Goal: Use online tool/utility: Utilize a website feature to perform a specific function

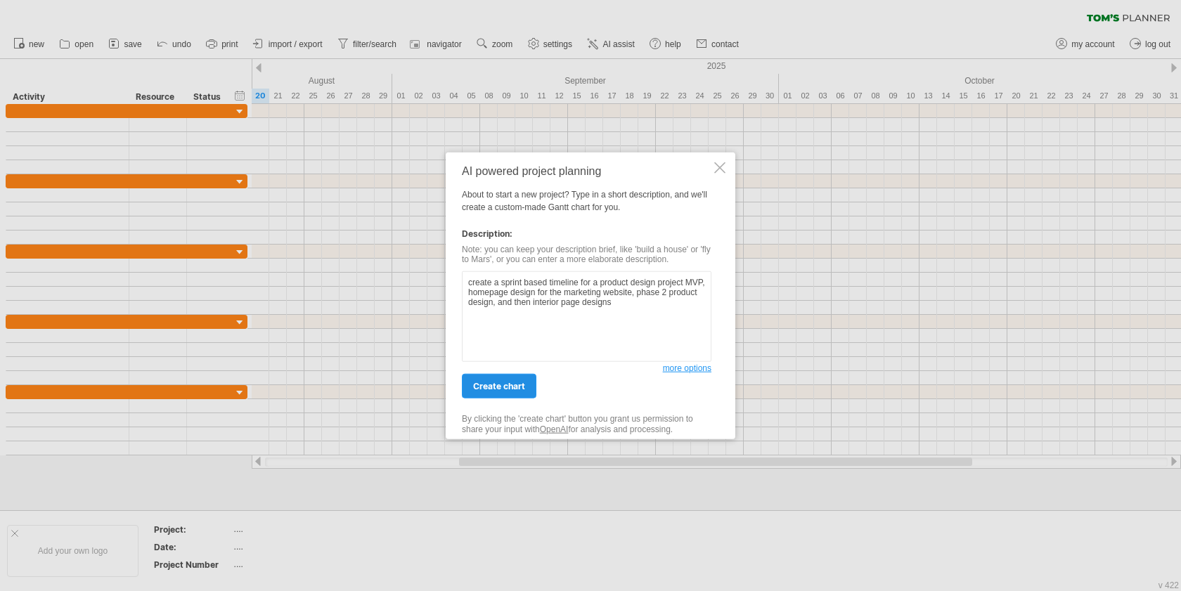
type textarea "create a sprint based timeline for a product design project MVP, homepage desig…"
click at [524, 389] on span "create chart" at bounding box center [499, 386] width 52 height 11
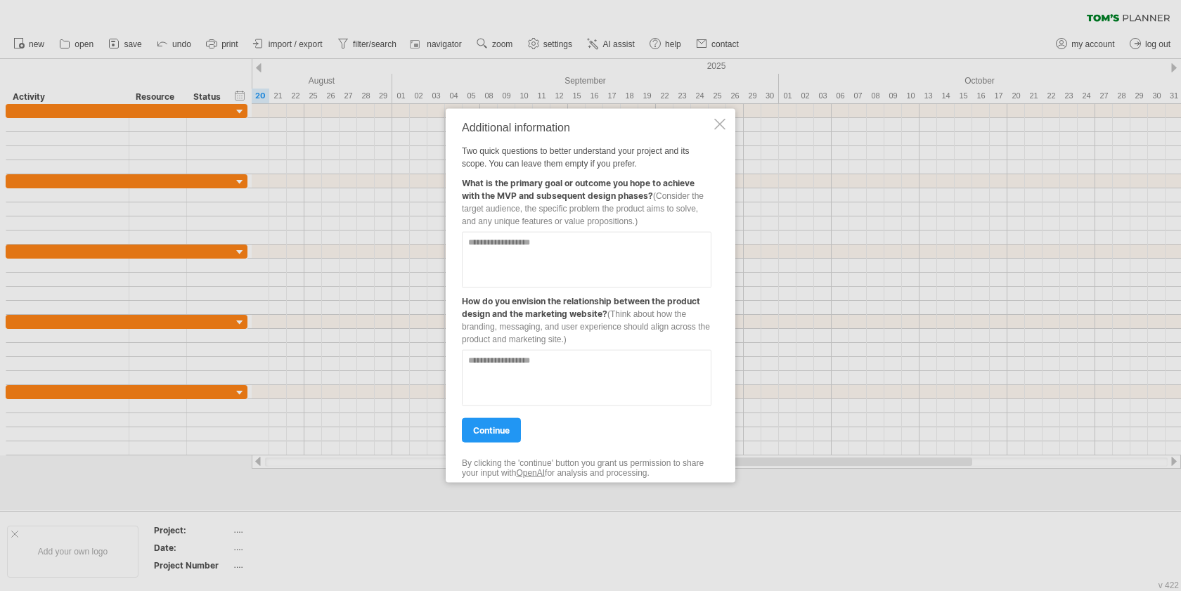
click at [606, 274] on textarea at bounding box center [587, 259] width 250 height 56
paste textarea "**********"
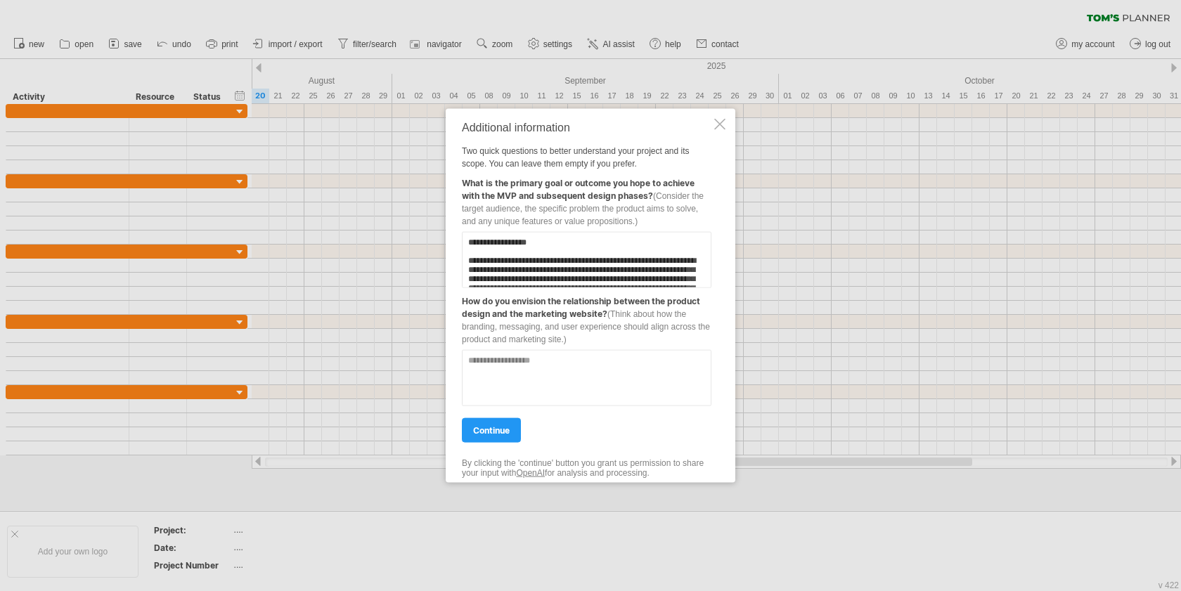
scroll to position [656, 0]
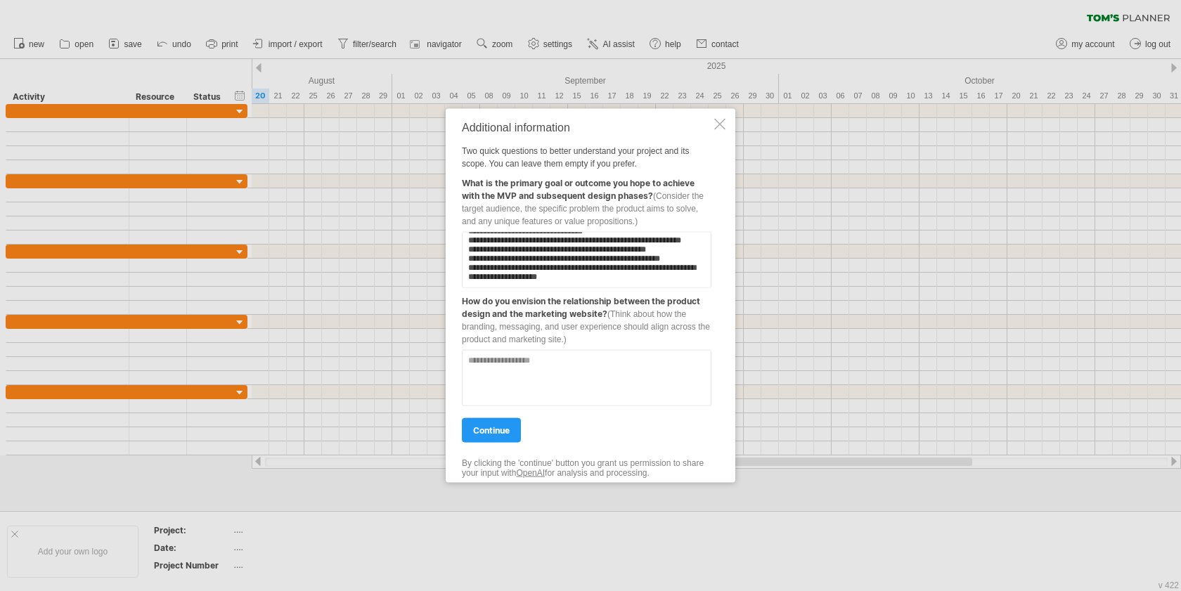
type textarea "**********"
click at [559, 389] on textarea at bounding box center [587, 377] width 250 height 56
type textarea "**********"
click at [506, 420] on link "continue" at bounding box center [491, 429] width 59 height 25
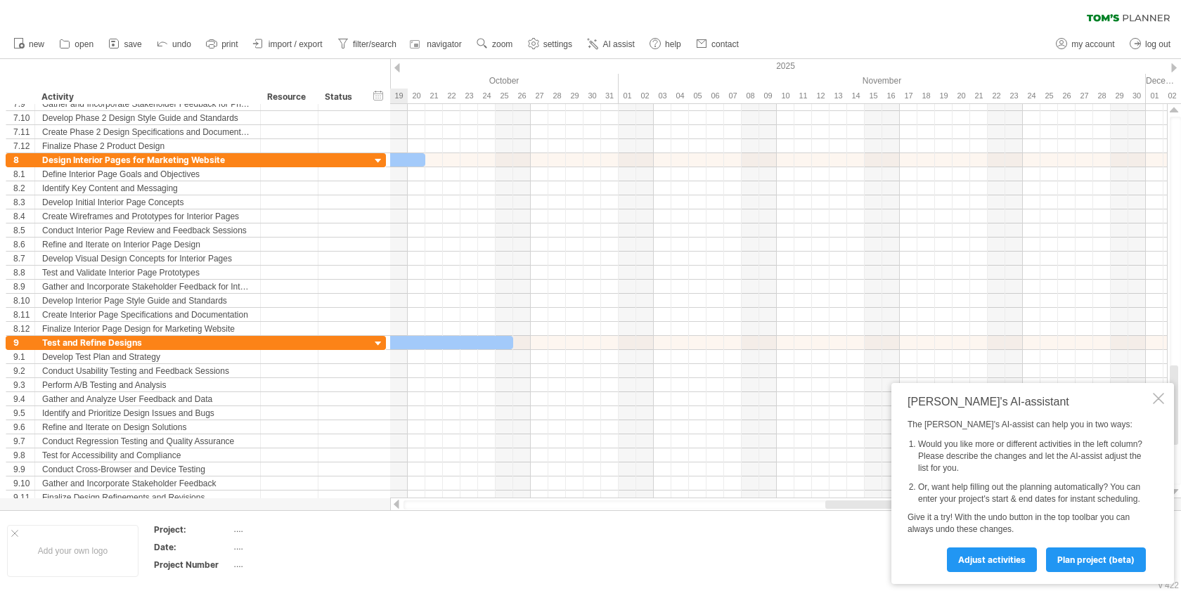
click at [508, 433] on div at bounding box center [778, 427] width 777 height 14
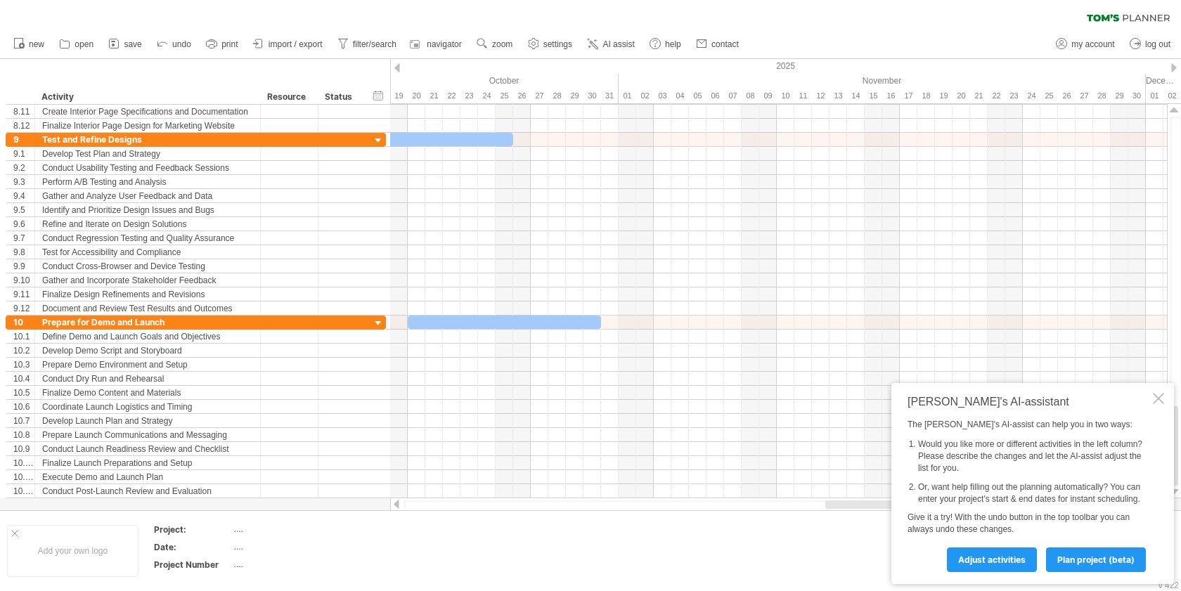
click at [971, 574] on div "[PERSON_NAME]'s AI-assistant The [PERSON_NAME]'s AI-assist can help you in two …" at bounding box center [1032, 483] width 283 height 201
click at [981, 564] on link "Adjust activities" at bounding box center [992, 560] width 90 height 25
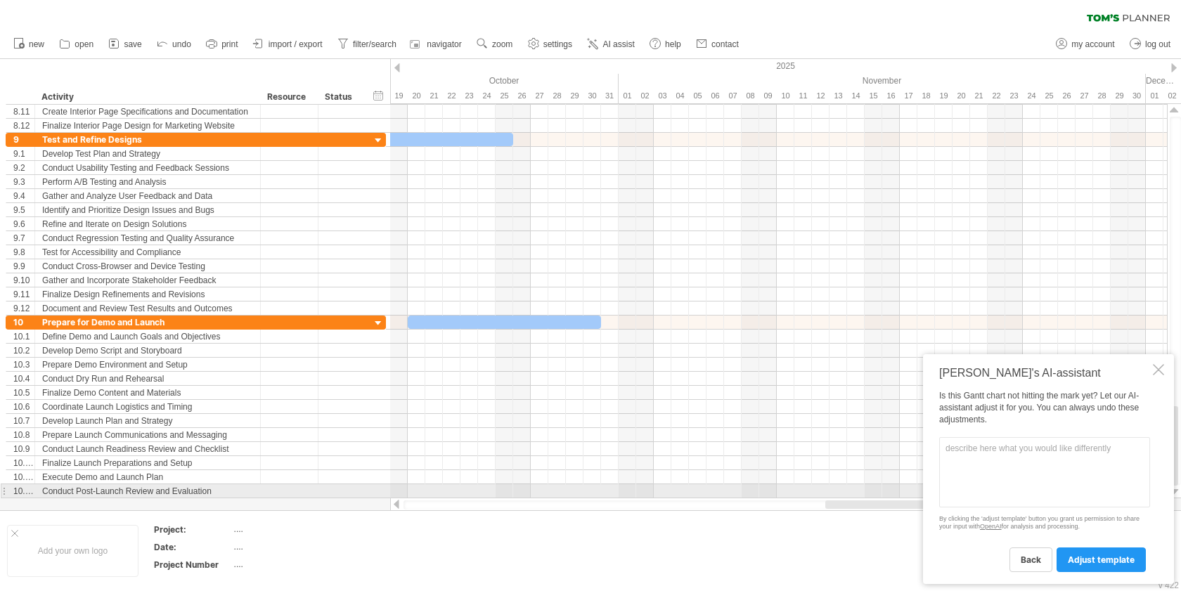
click at [1004, 496] on textarea at bounding box center [1044, 472] width 211 height 70
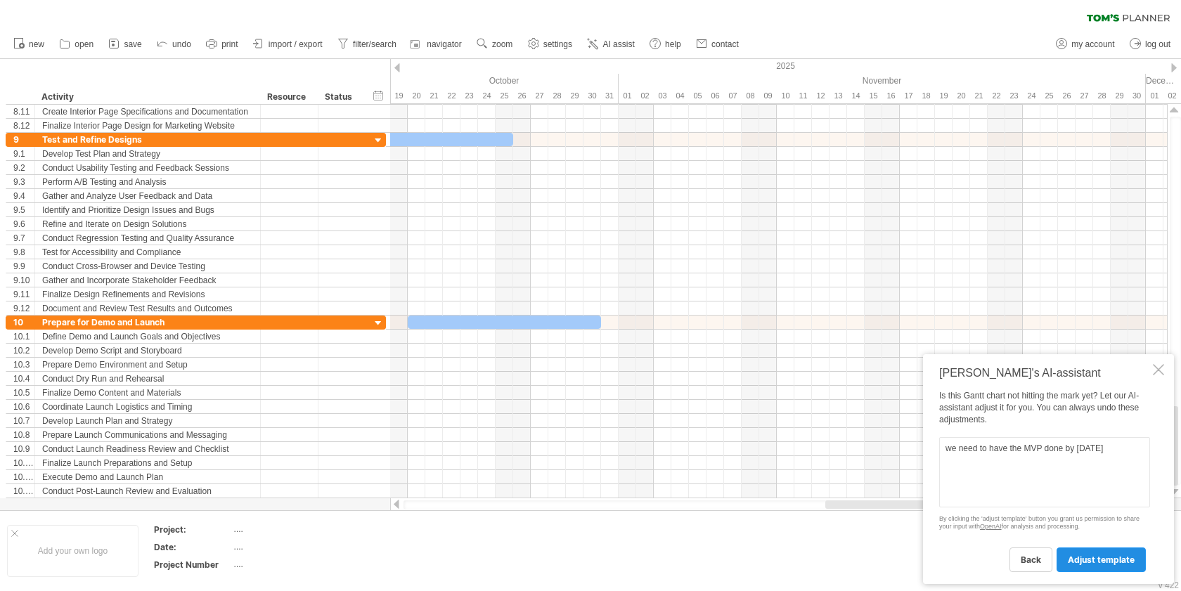
type textarea "we need to have the MVP done by [DATE]"
click at [1106, 555] on span "adjust template" at bounding box center [1101, 560] width 67 height 11
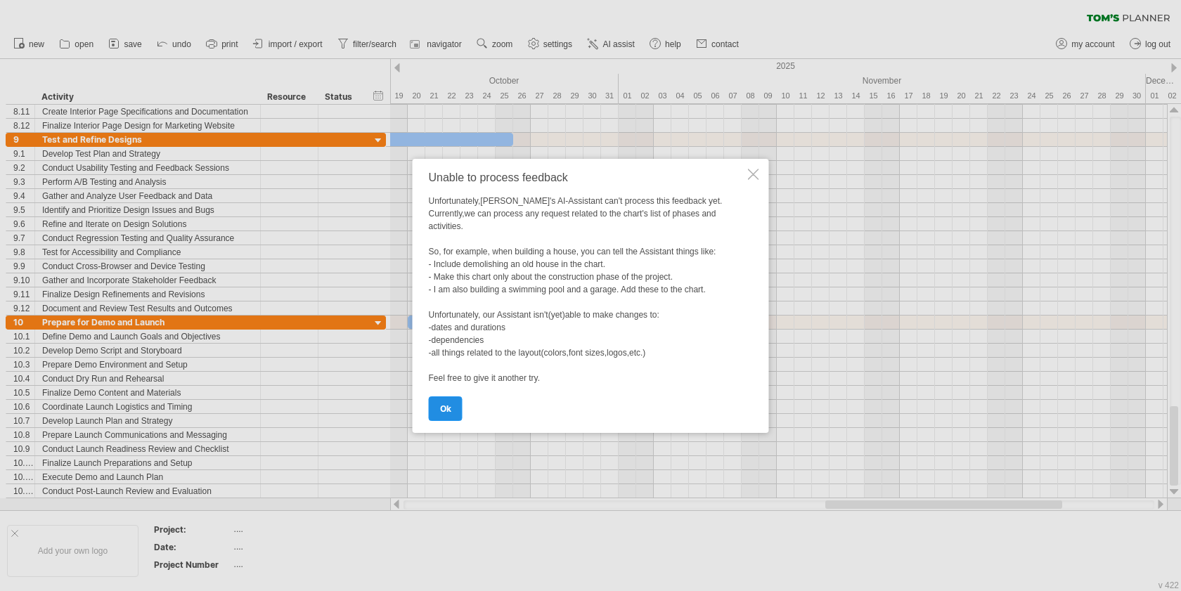
click at [432, 409] on link "ok" at bounding box center [446, 408] width 34 height 25
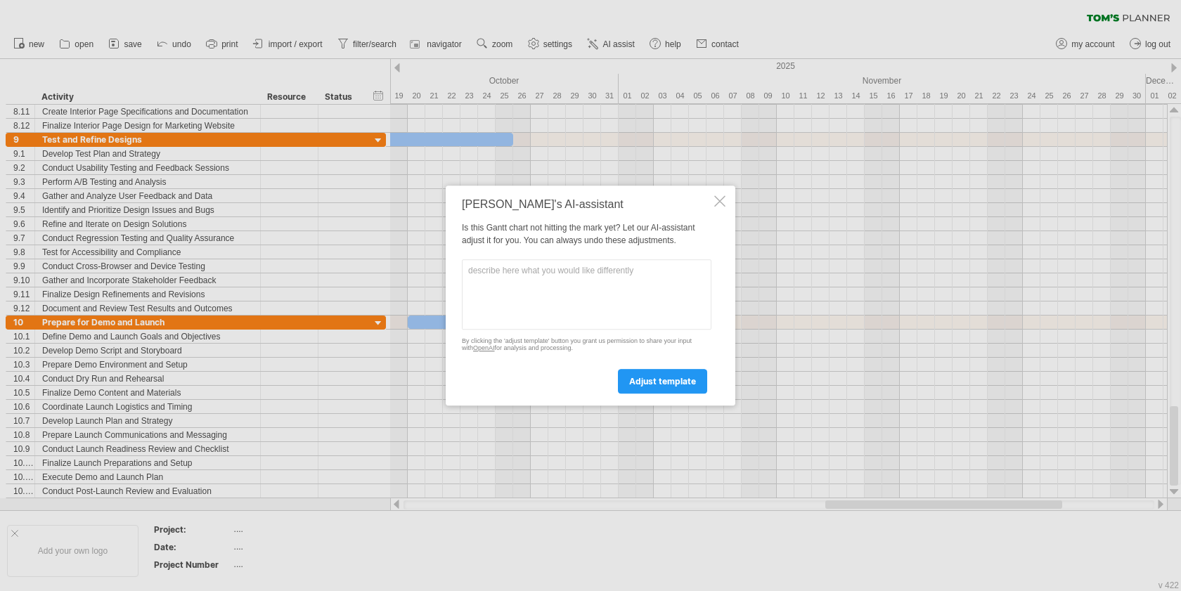
click at [719, 198] on div at bounding box center [719, 200] width 11 height 11
